Goal: Communication & Community: Share content

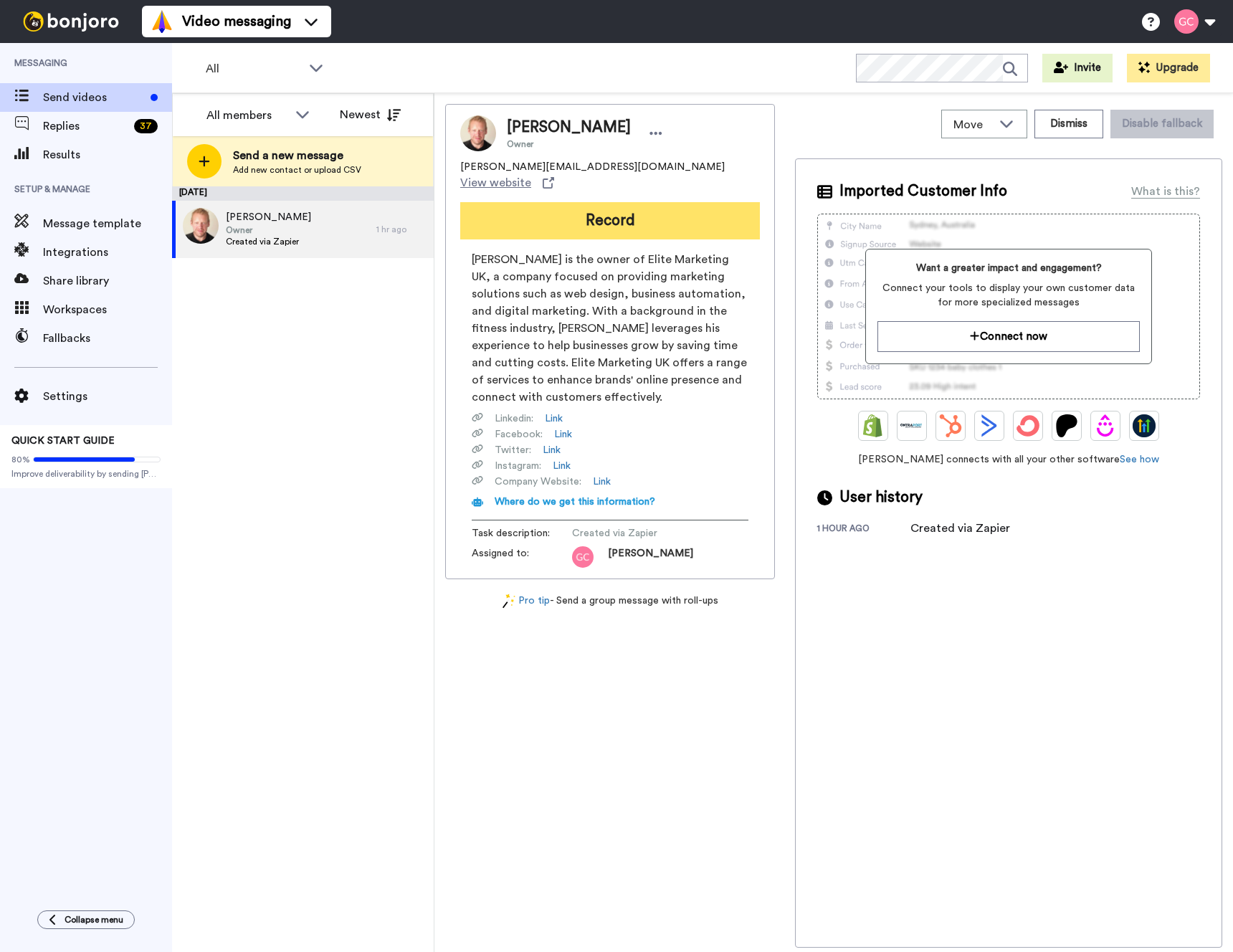
click at [612, 209] on button "Record" at bounding box center [610, 221] width 299 height 37
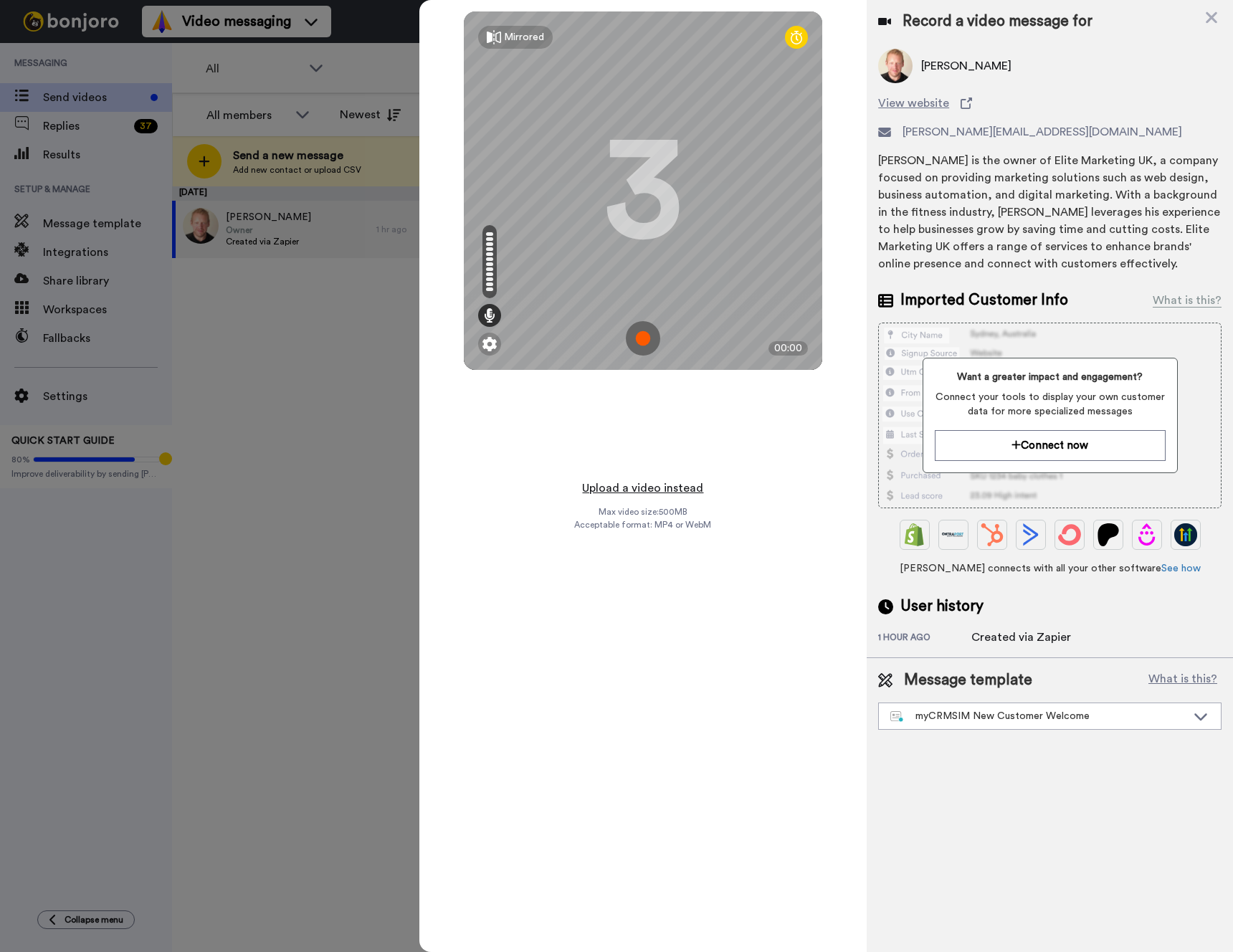
click at [641, 486] on button "Upload a video instead" at bounding box center [643, 488] width 130 height 19
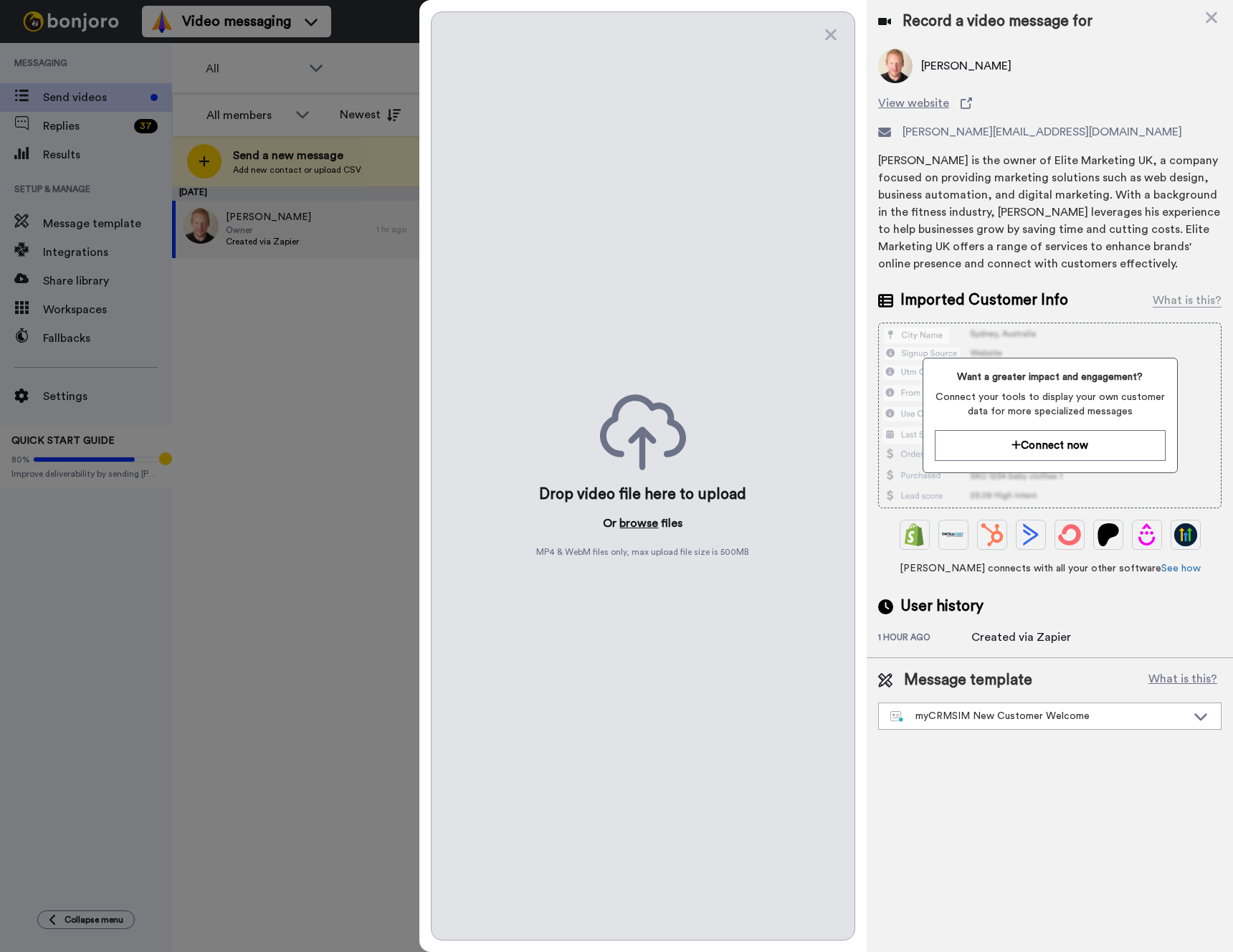
click at [636, 521] on button "browse" at bounding box center [638, 523] width 38 height 17
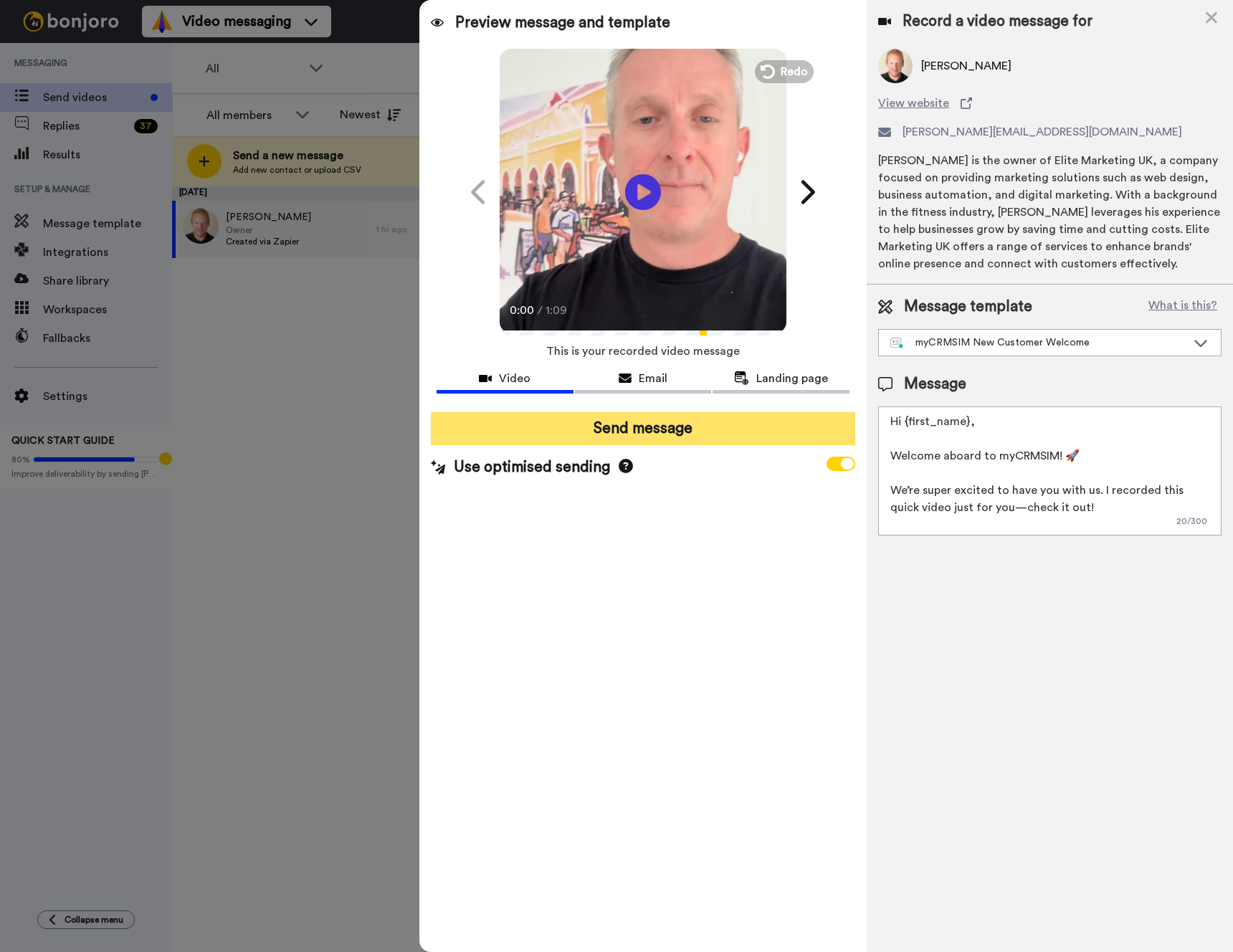
click at [652, 419] on button "Send message" at bounding box center [643, 428] width 424 height 33
